Goal: Find specific page/section: Find specific page/section

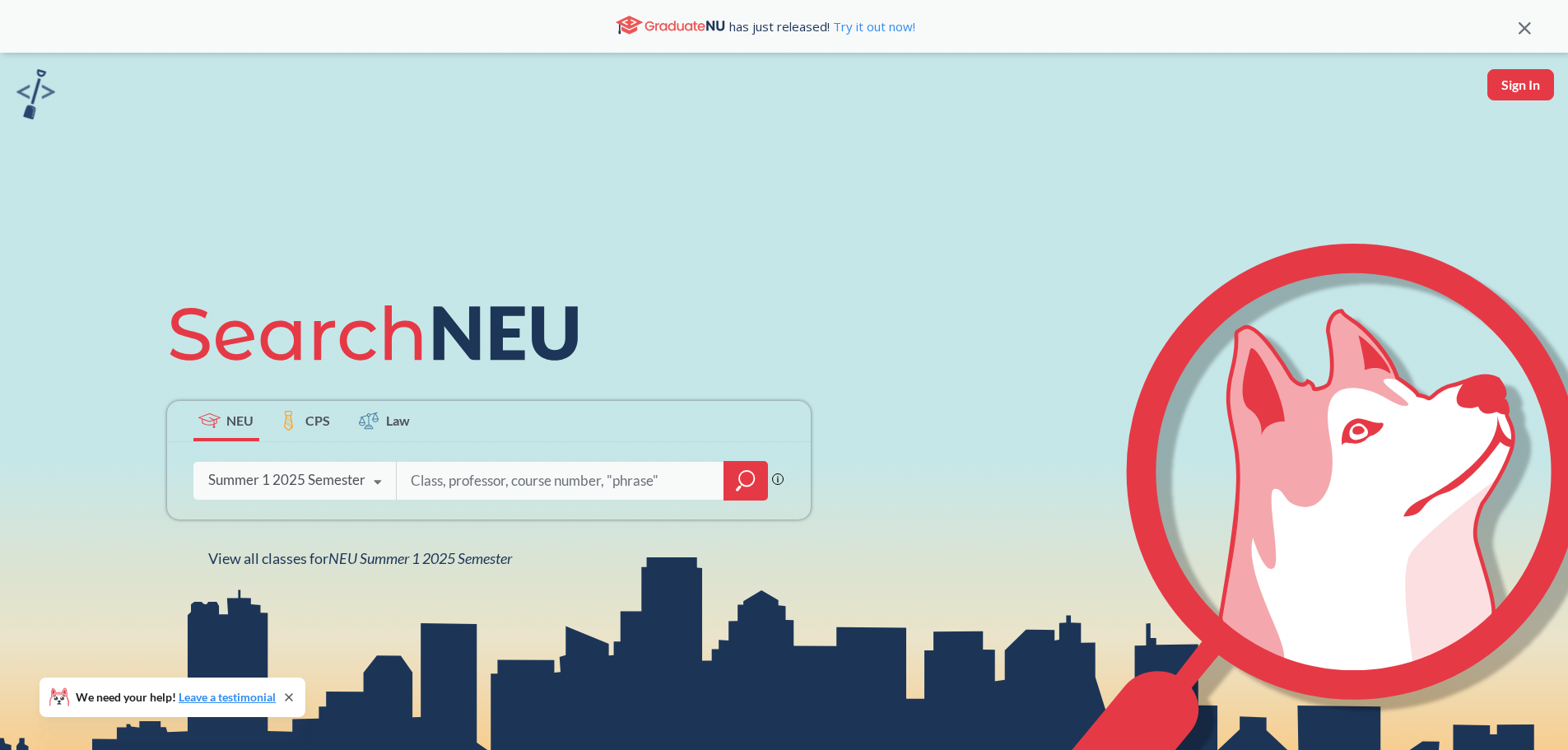
click at [435, 480] on input "search" at bounding box center [560, 481] width 303 height 35
click at [279, 471] on div "Summer 1 2025 Semester" at bounding box center [287, 480] width 157 height 18
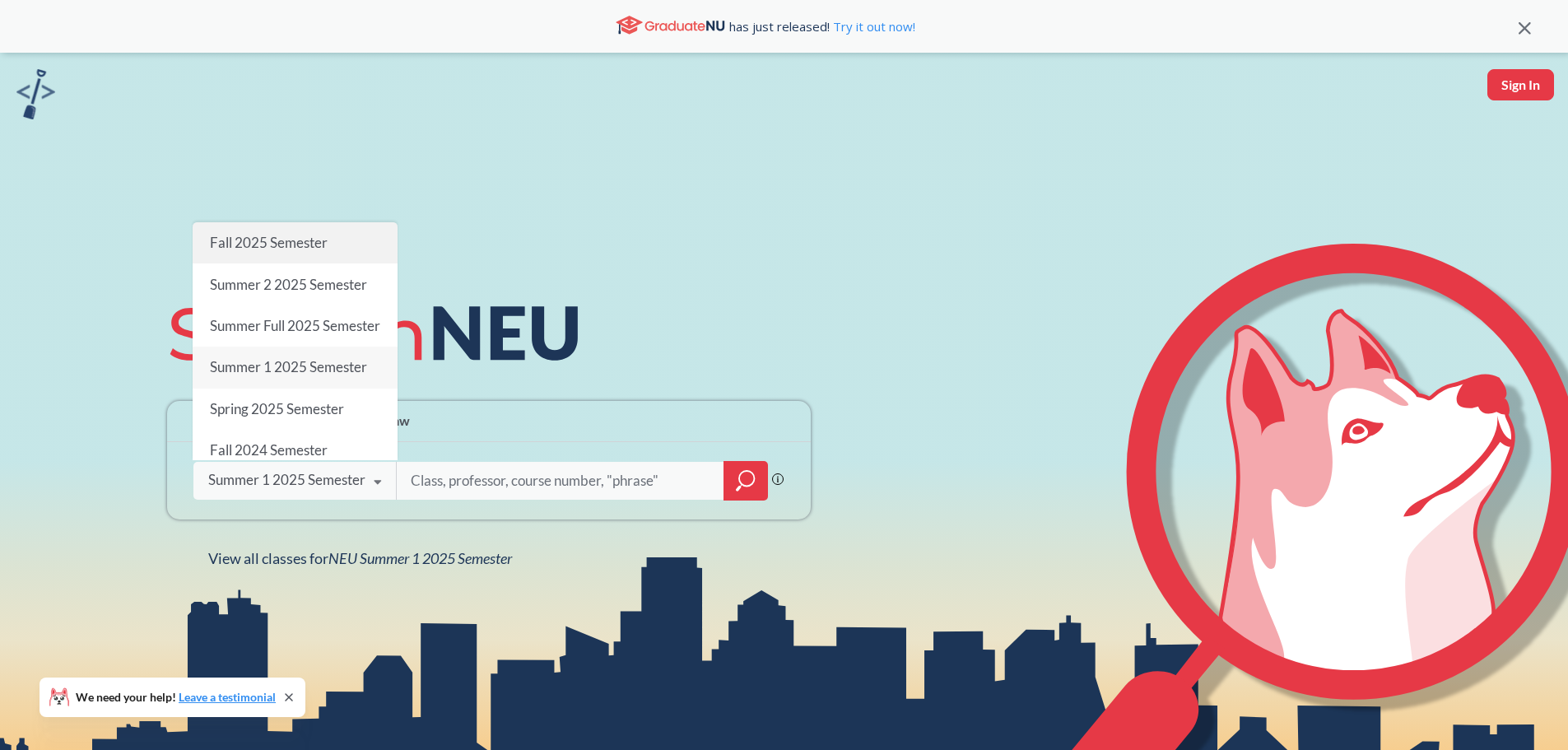
click at [299, 223] on div "Fall 2025 Semester" at bounding box center [295, 243] width 205 height 41
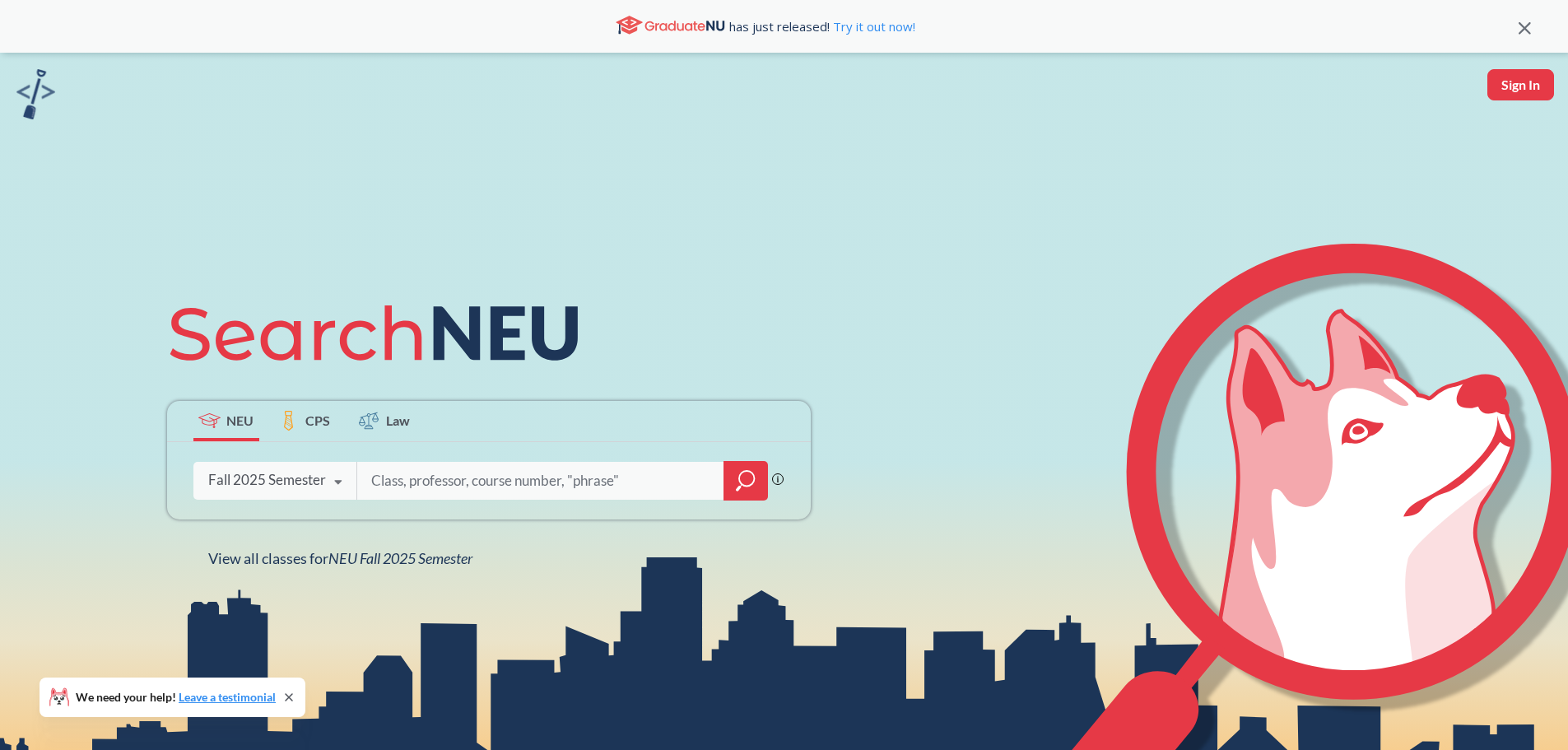
click at [443, 495] on input "search" at bounding box center [540, 481] width 342 height 35
type input "2310"
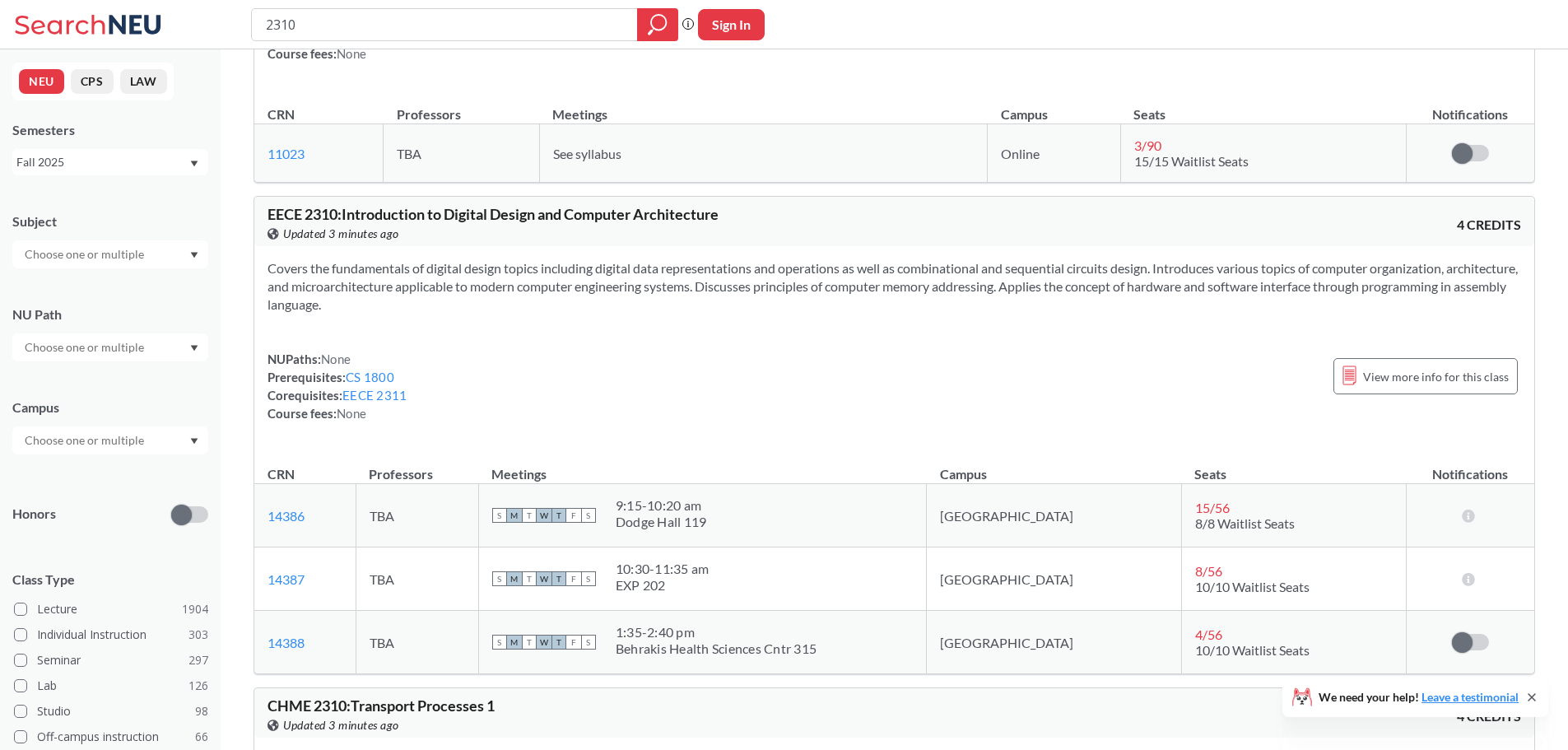
scroll to position [988, 0]
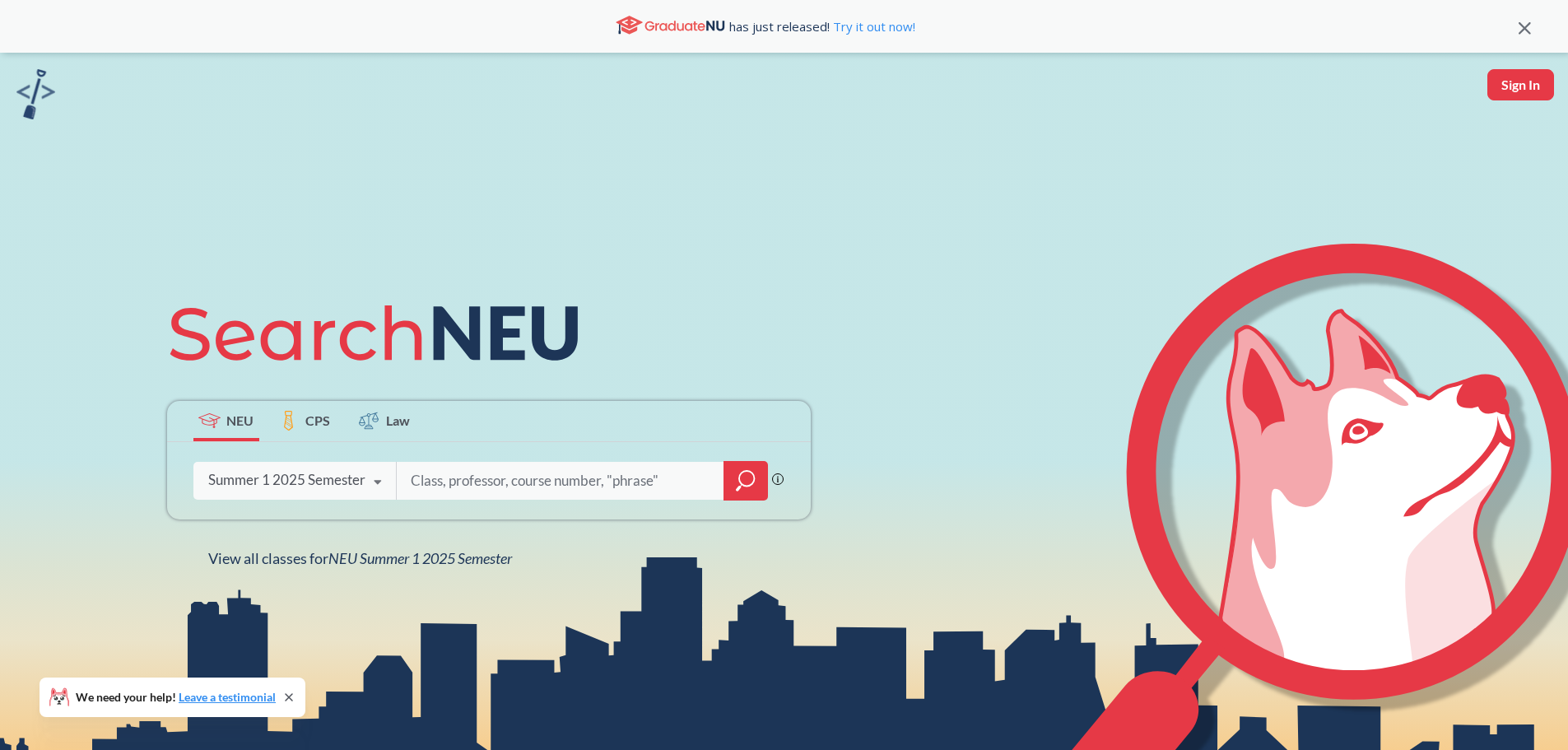
click at [365, 468] on icon at bounding box center [377, 482] width 31 height 46
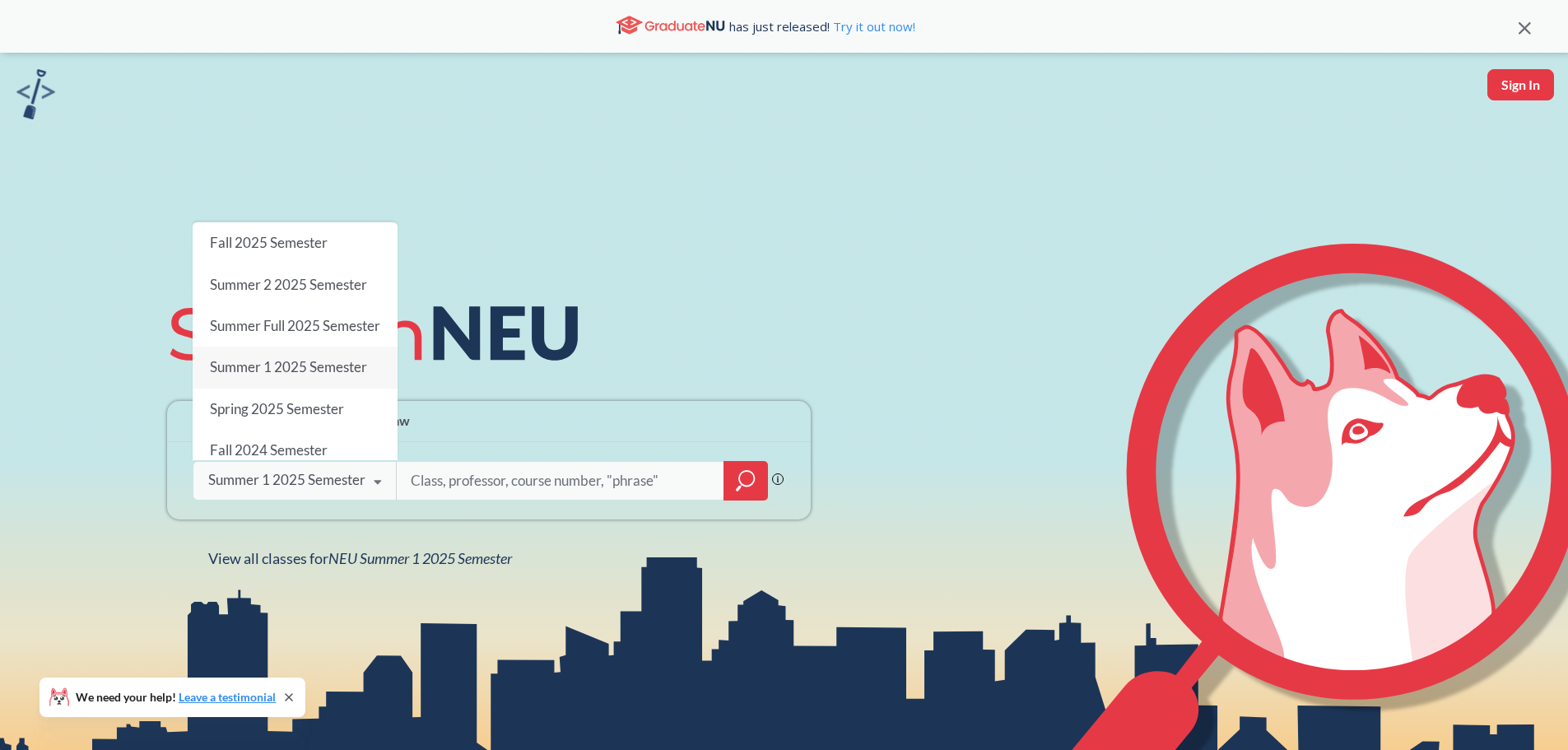
drag, startPoint x: 287, startPoint y: 174, endPoint x: 299, endPoint y: 175, distance: 12.0
click at [296, 223] on div "Fall 2025 Semester" at bounding box center [295, 243] width 205 height 41
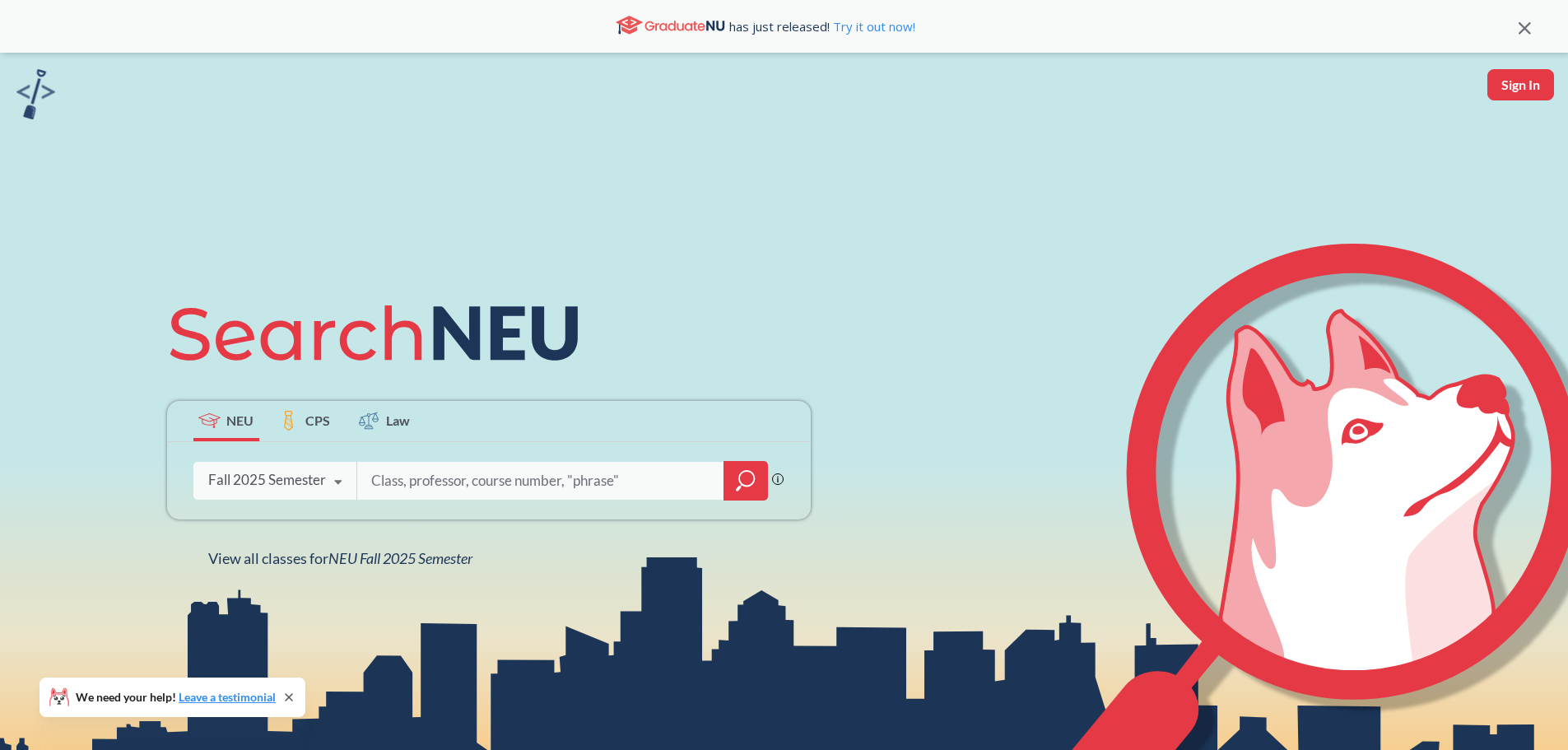
click at [440, 467] on input "search" at bounding box center [540, 481] width 342 height 35
type input "3100"
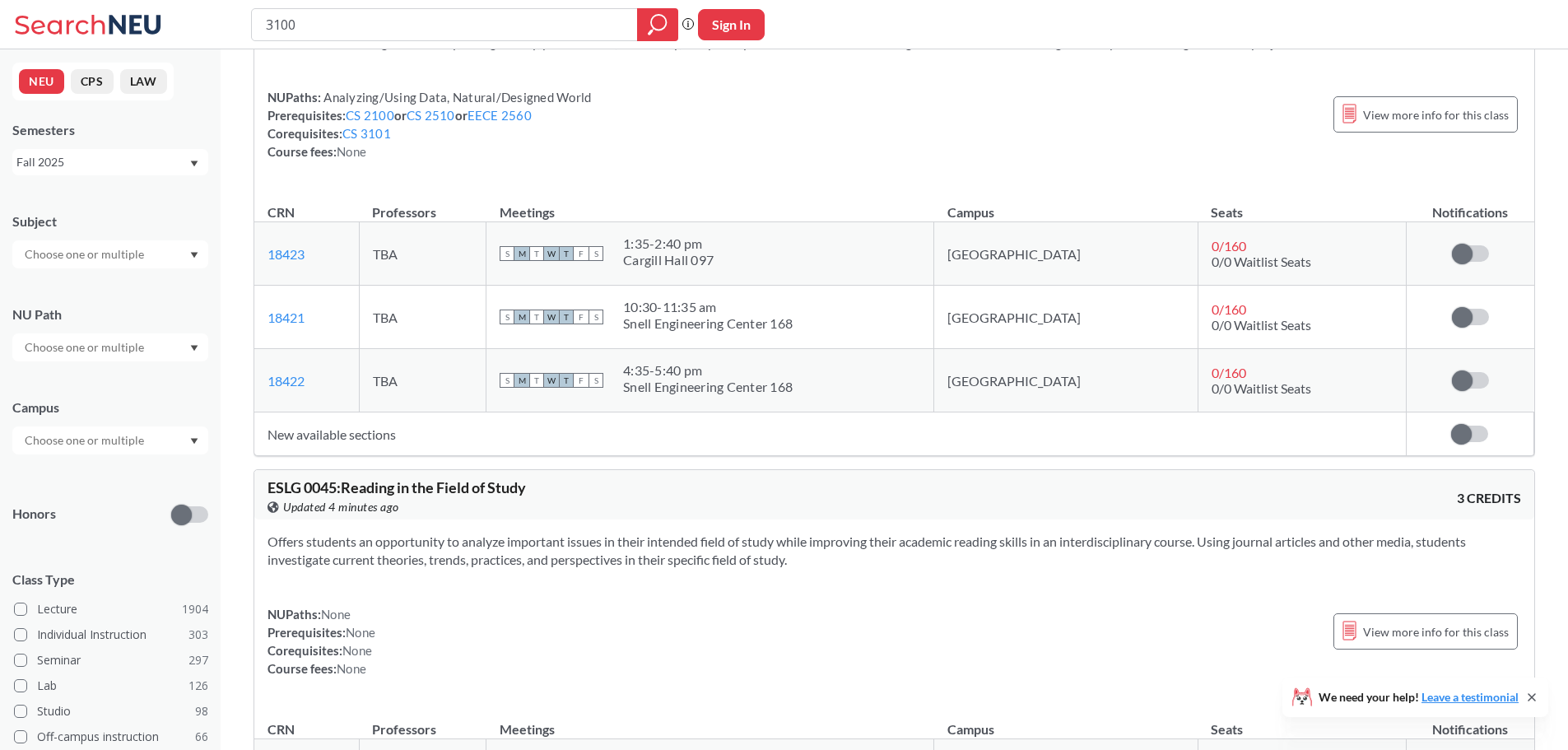
scroll to position [4280, 0]
